Goal: Transaction & Acquisition: Purchase product/service

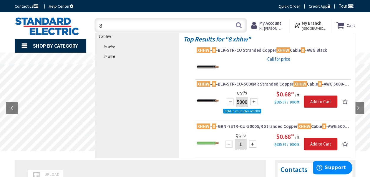
type input "8"
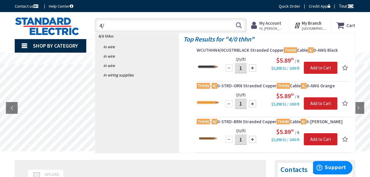
type input "4"
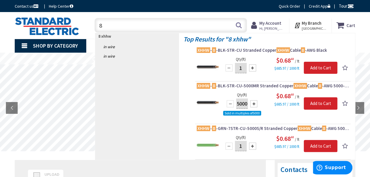
type input "8"
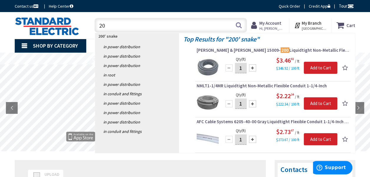
type input "2"
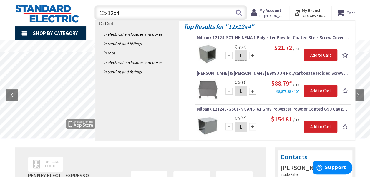
scroll to position [14, 0]
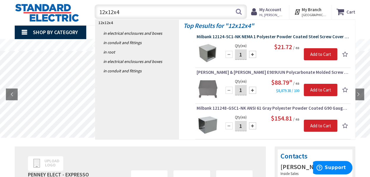
type input "12x12x4"
click at [275, 36] on span "Milbank 12124-SC1-NK NEMA 1 Polyester Powder Coated Steel Screw Cover Junction …" at bounding box center [273, 37] width 152 height 6
